Goal: Use online tool/utility: Utilize a website feature to perform a specific function

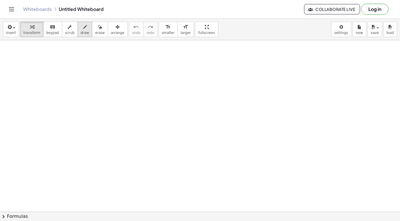
click at [81, 29] on div "button" at bounding box center [85, 26] width 9 height 7
drag, startPoint x: 23, startPoint y: 53, endPoint x: 23, endPoint y: 63, distance: 10.1
drag, startPoint x: 33, startPoint y: 58, endPoint x: 52, endPoint y: 56, distance: 18.8
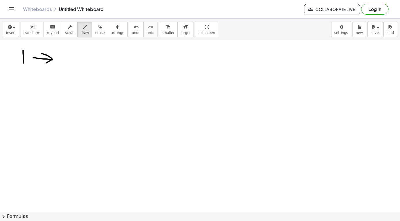
drag, startPoint x: 58, startPoint y: 53, endPoint x: 57, endPoint y: 61, distance: 8.5
drag, startPoint x: 58, startPoint y: 53, endPoint x: 62, endPoint y: 53, distance: 4.6
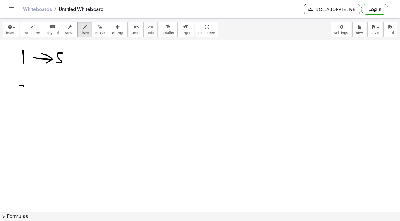
drag, startPoint x: 20, startPoint y: 85, endPoint x: 24, endPoint y: 86, distance: 4.1
drag, startPoint x: 50, startPoint y: 80, endPoint x: 57, endPoint y: 83, distance: 8.0
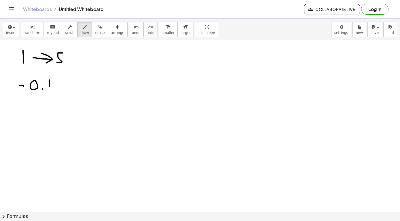
drag, startPoint x: 55, startPoint y: 79, endPoint x: 54, endPoint y: 90, distance: 10.9
drag, startPoint x: 59, startPoint y: 82, endPoint x: 67, endPoint y: 84, distance: 8.9
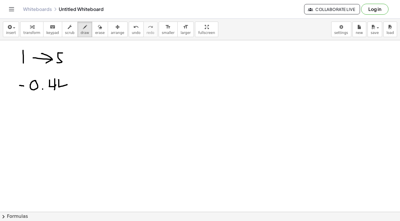
drag, startPoint x: 127, startPoint y: 52, endPoint x: 122, endPoint y: 60, distance: 8.7
drag, startPoint x: 127, startPoint y: 54, endPoint x: 133, endPoint y: 53, distance: 6.4
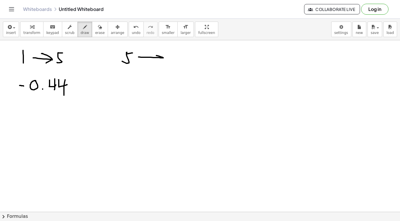
drag, startPoint x: 138, startPoint y: 57, endPoint x: 156, endPoint y: 56, distance: 17.6
drag, startPoint x: 162, startPoint y: 58, endPoint x: 155, endPoint y: 61, distance: 7.5
drag, startPoint x: 168, startPoint y: 52, endPoint x: 168, endPoint y: 60, distance: 7.8
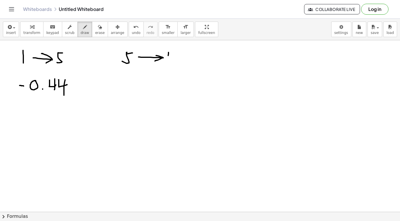
drag, startPoint x: 176, startPoint y: 53, endPoint x: 170, endPoint y: 54, distance: 6.8
drag, startPoint x: 127, startPoint y: 83, endPoint x: 135, endPoint y: 80, distance: 8.0
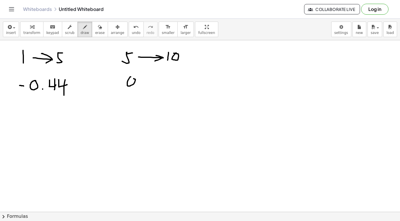
drag, startPoint x: 159, startPoint y: 76, endPoint x: 165, endPoint y: 76, distance: 6.3
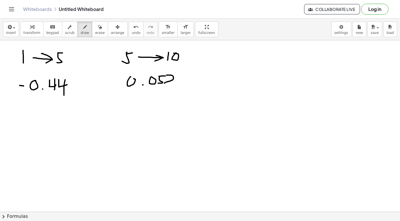
drag, startPoint x: 166, startPoint y: 75, endPoint x: 173, endPoint y: 83, distance: 10.4
drag, startPoint x: 57, startPoint y: 99, endPoint x: 123, endPoint y: 96, distance: 66.3
drag, startPoint x: 85, startPoint y: 111, endPoint x: 87, endPoint y: 114, distance: 3.1
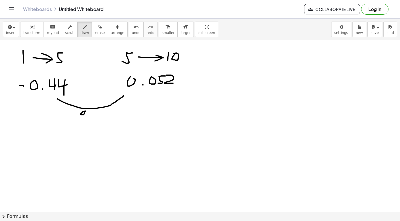
drag, startPoint x: 88, startPoint y: 113, endPoint x: 95, endPoint y: 112, distance: 7.1
drag, startPoint x: 97, startPoint y: 111, endPoint x: 96, endPoint y: 117, distance: 6.1
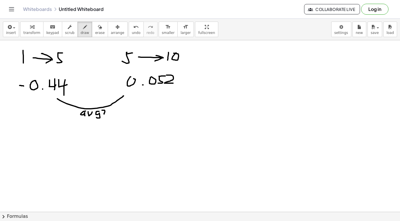
drag, startPoint x: 102, startPoint y: 110, endPoint x: 104, endPoint y: 114, distance: 4.4
drag, startPoint x: 33, startPoint y: 142, endPoint x: 45, endPoint y: 142, distance: 11.5
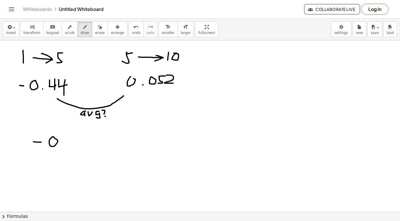
drag, startPoint x: 49, startPoint y: 143, endPoint x: 53, endPoint y: 137, distance: 7.5
drag, startPoint x: 64, startPoint y: 146, endPoint x: 73, endPoint y: 140, distance: 10.2
drag, startPoint x: 73, startPoint y: 136, endPoint x: 82, endPoint y: 141, distance: 10.4
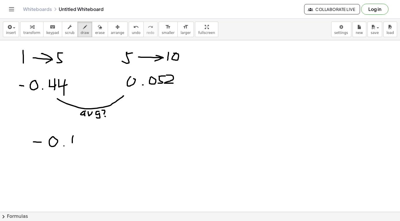
drag, startPoint x: 80, startPoint y: 138, endPoint x: 80, endPoint y: 149, distance: 10.9
drag, startPoint x: 87, startPoint y: 143, endPoint x: 97, endPoint y: 136, distance: 13.0
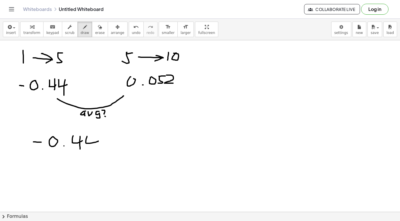
drag, startPoint x: 97, startPoint y: 146, endPoint x: 98, endPoint y: 150, distance: 4.7
drag, startPoint x: 96, startPoint y: 136, endPoint x: 99, endPoint y: 150, distance: 13.9
drag, startPoint x: 111, startPoint y: 135, endPoint x: 112, endPoint y: 146, distance: 10.7
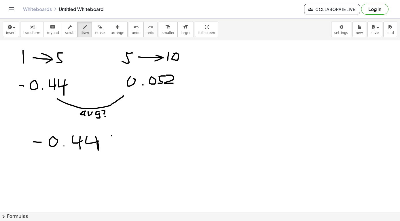
drag, startPoint x: 107, startPoint y: 141, endPoint x: 127, endPoint y: 138, distance: 19.8
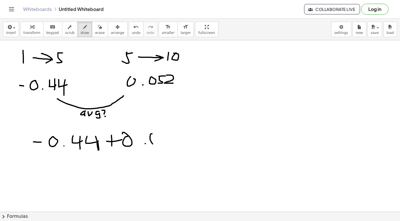
drag, startPoint x: 153, startPoint y: 144, endPoint x: 159, endPoint y: 139, distance: 7.8
drag, startPoint x: 159, startPoint y: 139, endPoint x: 151, endPoint y: 135, distance: 9.0
drag, startPoint x: 170, startPoint y: 140, endPoint x: 166, endPoint y: 141, distance: 3.7
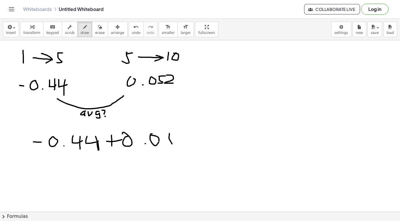
drag, startPoint x: 167, startPoint y: 136, endPoint x: 179, endPoint y: 133, distance: 12.4
drag, startPoint x: 181, startPoint y: 132, endPoint x: 192, endPoint y: 142, distance: 14.3
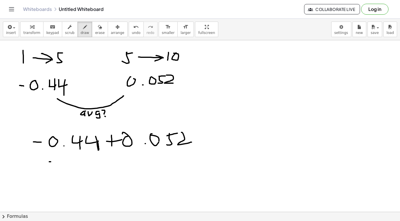
drag, startPoint x: 49, startPoint y: 162, endPoint x: 189, endPoint y: 143, distance: 140.8
drag
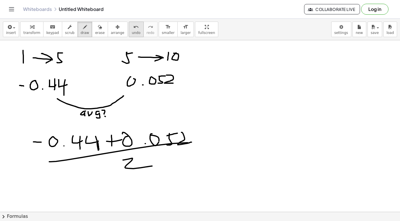
click at [132, 33] on span "undo" at bounding box center [136, 33] width 9 height 4
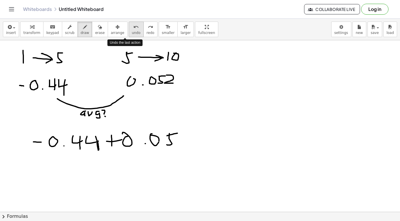
click at [132, 33] on span "undo" at bounding box center [136, 33] width 9 height 4
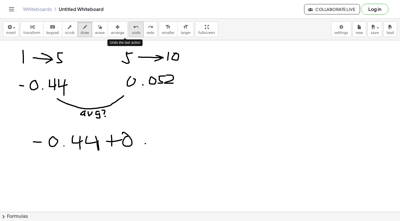
click at [132, 33] on span "undo" at bounding box center [136, 33] width 9 height 4
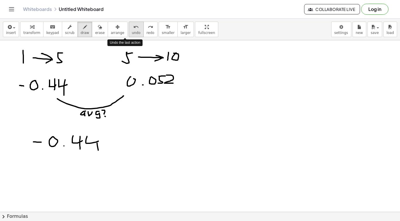
click at [132, 33] on span "undo" at bounding box center [136, 33] width 9 height 4
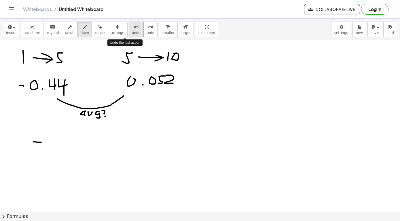
click at [132, 34] on span "undo" at bounding box center [136, 33] width 9 height 4
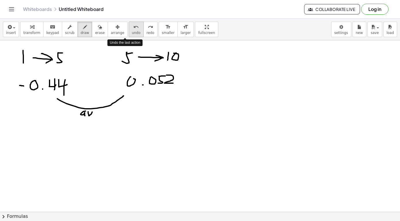
click at [132, 34] on span "undo" at bounding box center [136, 33] width 9 height 4
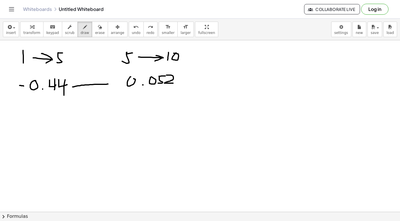
drag, startPoint x: 73, startPoint y: 87, endPoint x: 103, endPoint y: 82, distance: 31.2
drag, startPoint x: 101, startPoint y: 88, endPoint x: 98, endPoint y: 90, distance: 4.2
drag, startPoint x: 74, startPoint y: 96, endPoint x: 73, endPoint y: 105, distance: 9.0
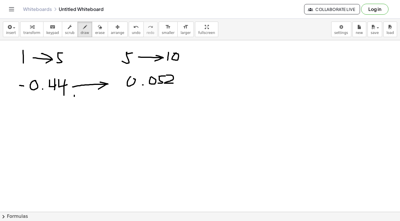
drag, startPoint x: 77, startPoint y: 98, endPoint x: 83, endPoint y: 104, distance: 8.4
drag, startPoint x: 86, startPoint y: 98, endPoint x: 89, endPoint y: 101, distance: 4.1
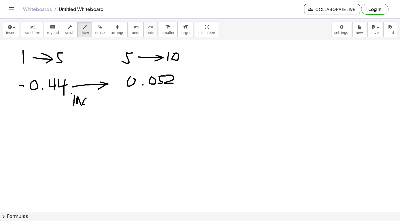
drag, startPoint x: 88, startPoint y: 94, endPoint x: 94, endPoint y: 102, distance: 9.7
drag, startPoint x: 77, startPoint y: 92, endPoint x: 74, endPoint y: 95, distance: 3.5
